Goal: Information Seeking & Learning: Find contact information

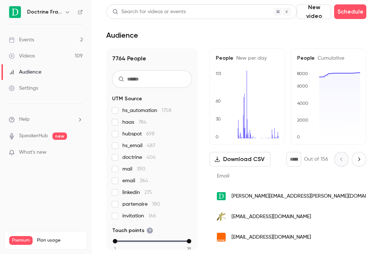
click at [64, 11] on button "button" at bounding box center [67, 12] width 9 height 9
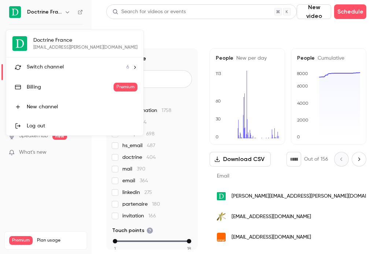
click at [56, 70] on span "Switch channel" at bounding box center [45, 67] width 37 height 8
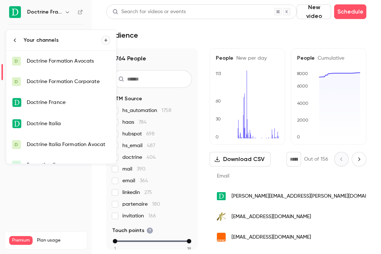
click at [57, 82] on div "Doctrine Formation Corporate" at bounding box center [69, 81] width 84 height 7
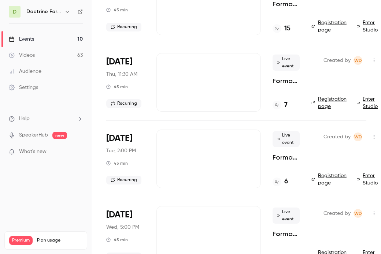
scroll to position [198, 0]
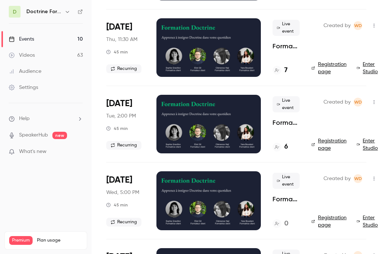
click at [323, 148] on link "Registration page" at bounding box center [330, 144] width 37 height 15
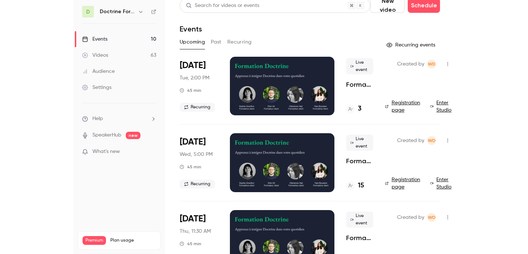
scroll to position [0, 0]
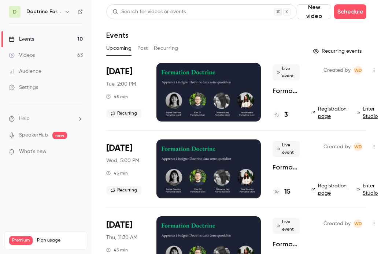
click at [68, 10] on icon "button" at bounding box center [68, 12] width 6 height 6
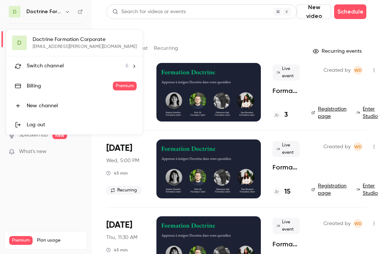
click at [54, 68] on span "Switch channel" at bounding box center [45, 66] width 37 height 8
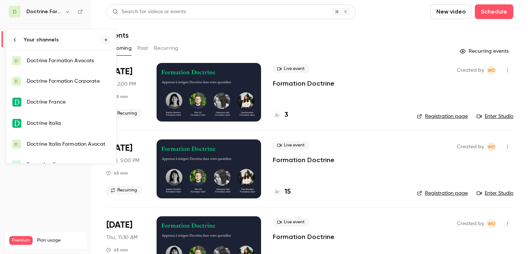
click at [99, 9] on div at bounding box center [264, 127] width 528 height 254
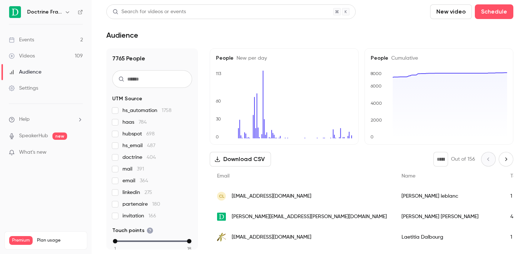
click at [67, 12] on icon "button" at bounding box center [68, 12] width 6 height 6
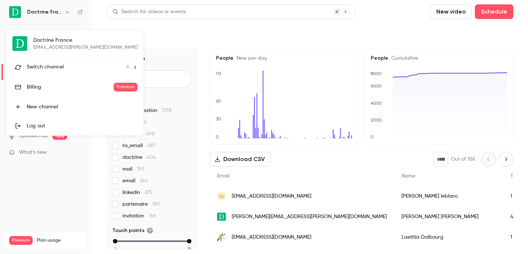
click at [57, 63] on li "Switch channel 6" at bounding box center [74, 67] width 137 height 19
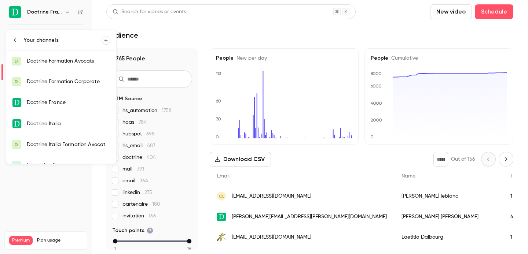
scroll to position [12, 0]
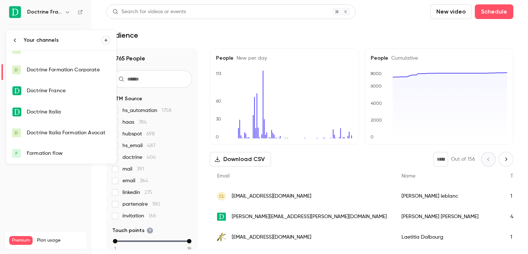
click at [53, 158] on link "F Formation flow" at bounding box center [61, 153] width 110 height 21
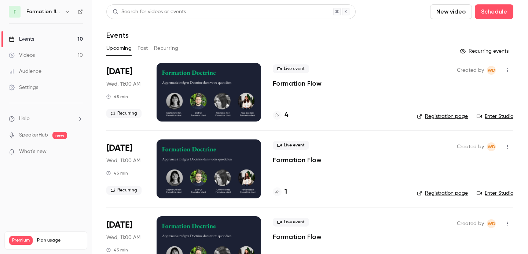
click at [146, 48] on button "Past" at bounding box center [142, 49] width 11 height 12
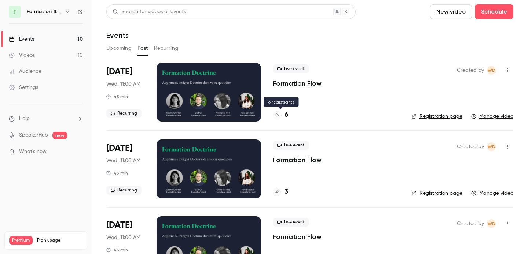
click at [285, 116] on h4 "6" at bounding box center [286, 115] width 4 height 10
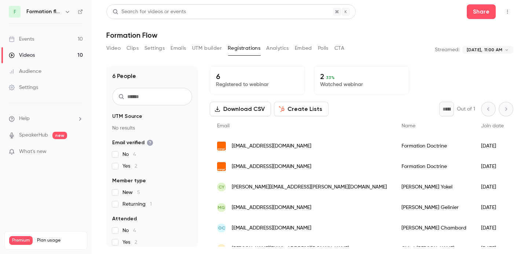
scroll to position [12, 0]
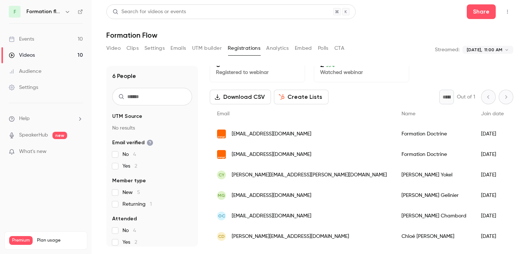
click at [275, 135] on span "[EMAIL_ADDRESS][DOMAIN_NAME]" at bounding box center [272, 135] width 80 height 8
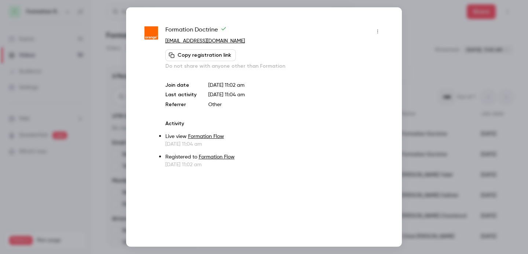
click at [426, 81] on div at bounding box center [264, 127] width 528 height 254
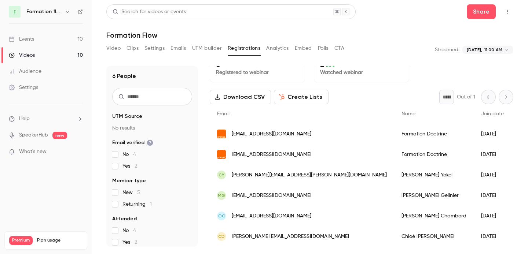
click at [280, 175] on span "[PERSON_NAME][EMAIL_ADDRESS][PERSON_NAME][DOMAIN_NAME]" at bounding box center [309, 176] width 155 height 8
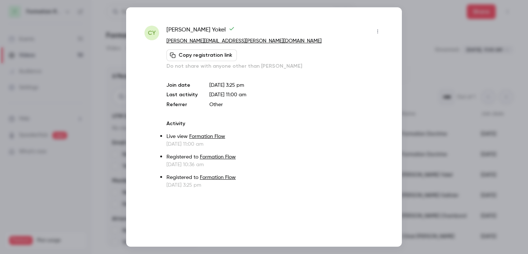
click at [457, 55] on div at bounding box center [264, 127] width 528 height 254
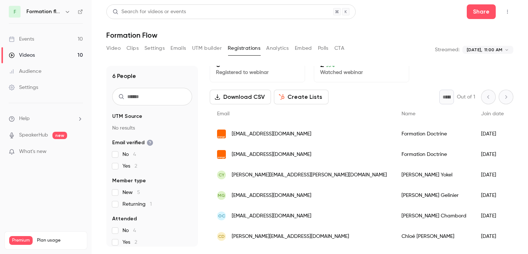
click at [260, 134] on span "[EMAIL_ADDRESS][DOMAIN_NAME]" at bounding box center [272, 135] width 80 height 8
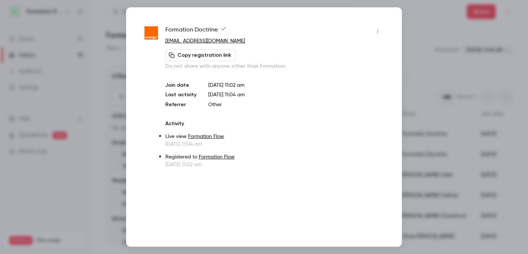
click at [435, 67] on div at bounding box center [264, 127] width 528 height 254
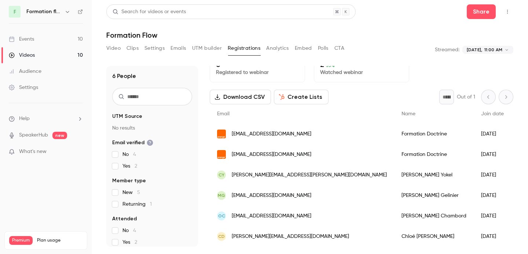
click at [271, 194] on span "[EMAIL_ADDRESS][DOMAIN_NAME]" at bounding box center [272, 196] width 80 height 8
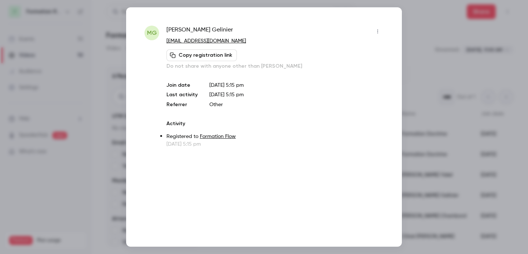
click at [461, 79] on div at bounding box center [264, 127] width 528 height 254
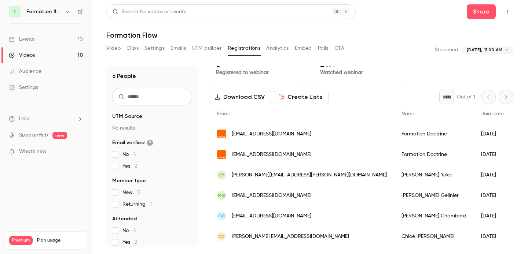
click at [282, 217] on span "[EMAIL_ADDRESS][DOMAIN_NAME]" at bounding box center [272, 217] width 80 height 8
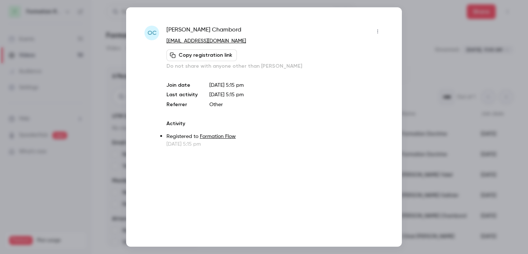
click at [415, 97] on div at bounding box center [264, 127] width 528 height 254
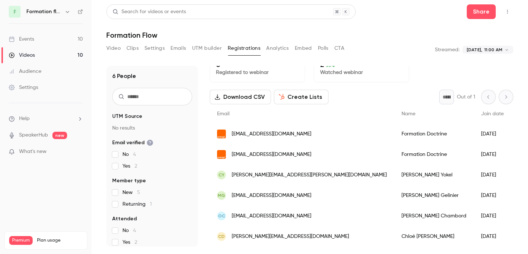
click at [283, 239] on span "[PERSON_NAME][EMAIL_ADDRESS][DOMAIN_NAME]" at bounding box center [290, 237] width 117 height 8
